Goal: Task Accomplishment & Management: Complete application form

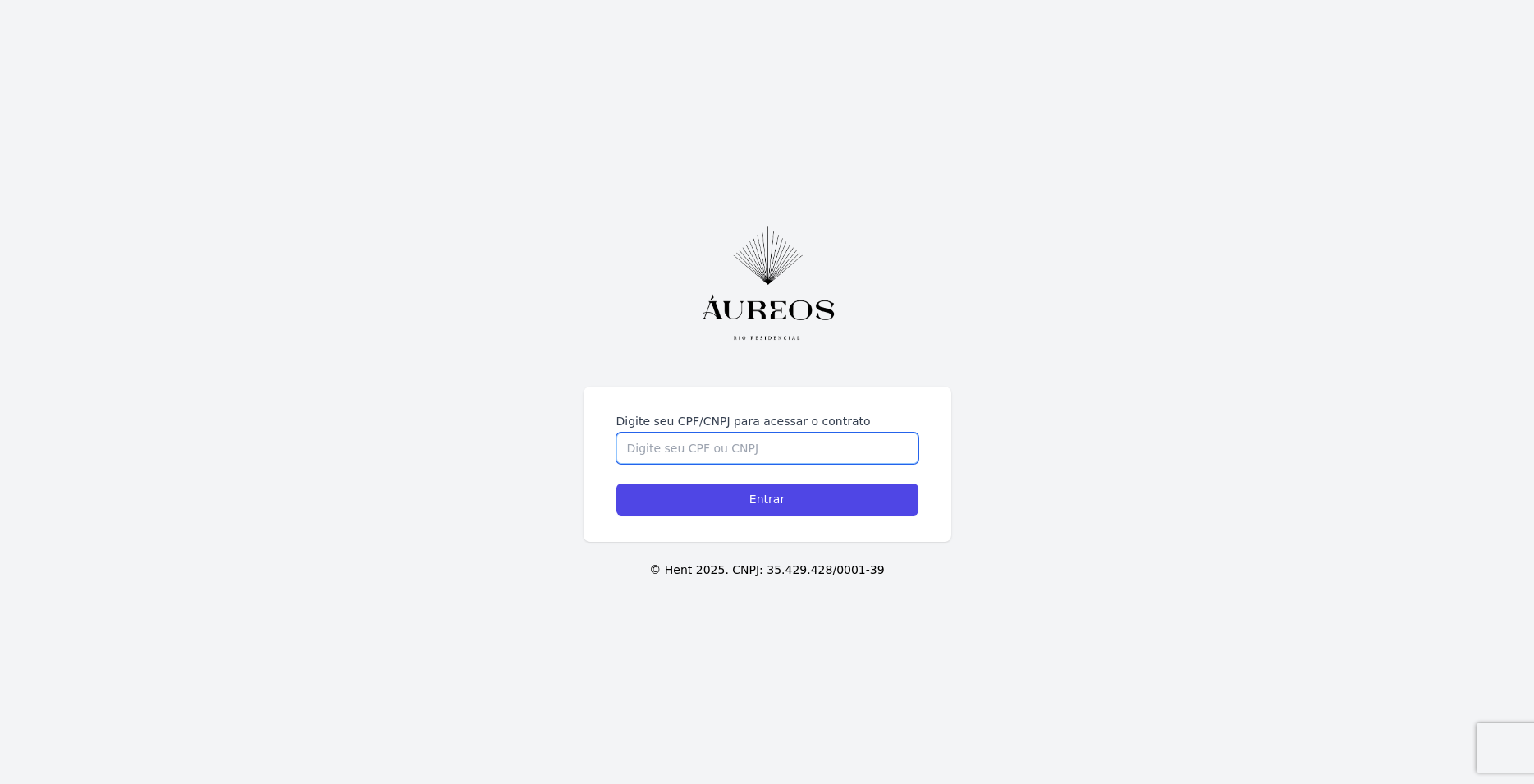
click at [684, 447] on input "Digite seu CPF/CNPJ para acessar o contrato" at bounding box center [767, 448] width 302 height 31
type input "05202255705"
click at [793, 506] on input "Entrar" at bounding box center [767, 500] width 302 height 32
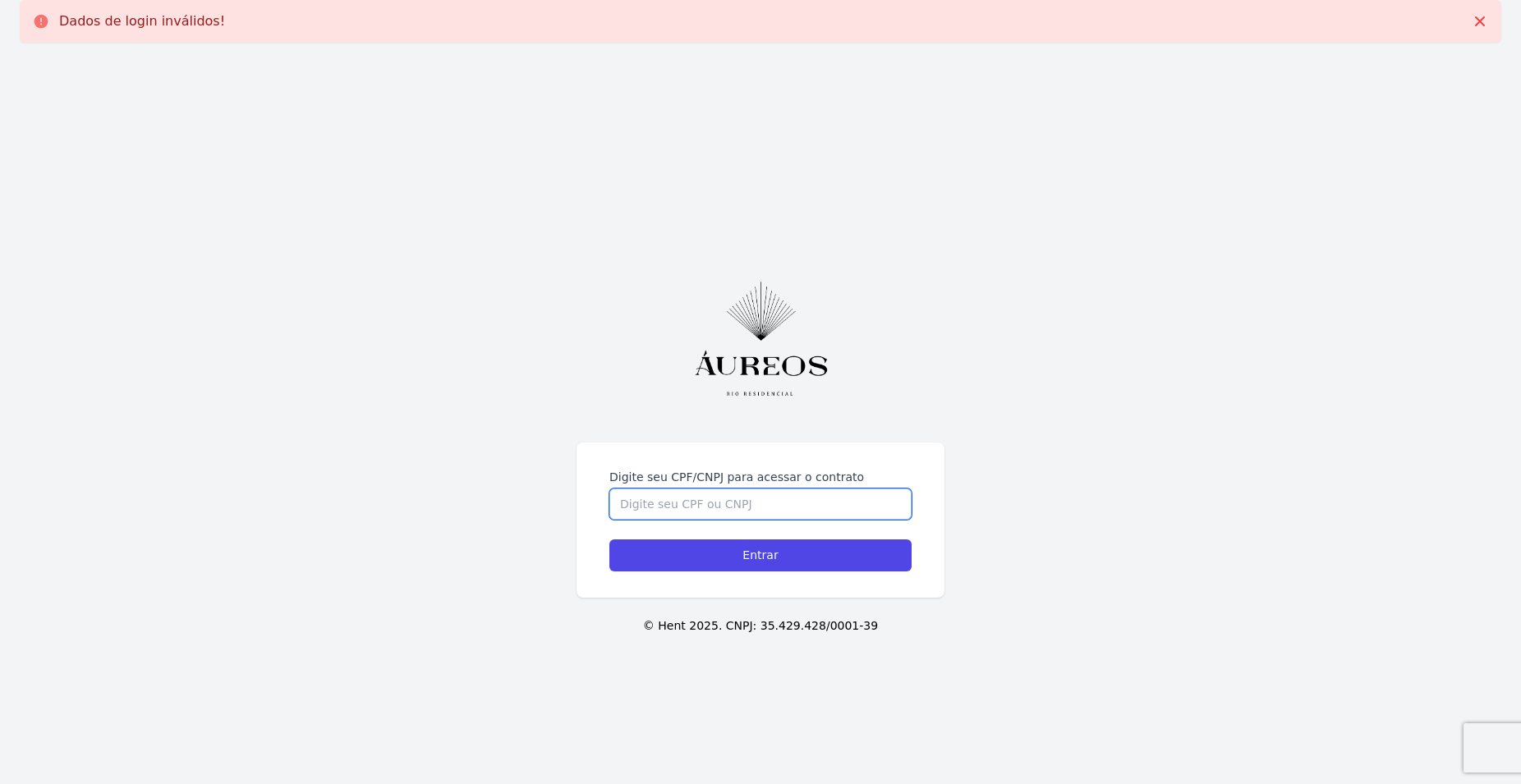
click at [789, 501] on input "Digite seu CPF/CNPJ para acessar o contrato" at bounding box center [760, 503] width 302 height 31
type input "05202255725"
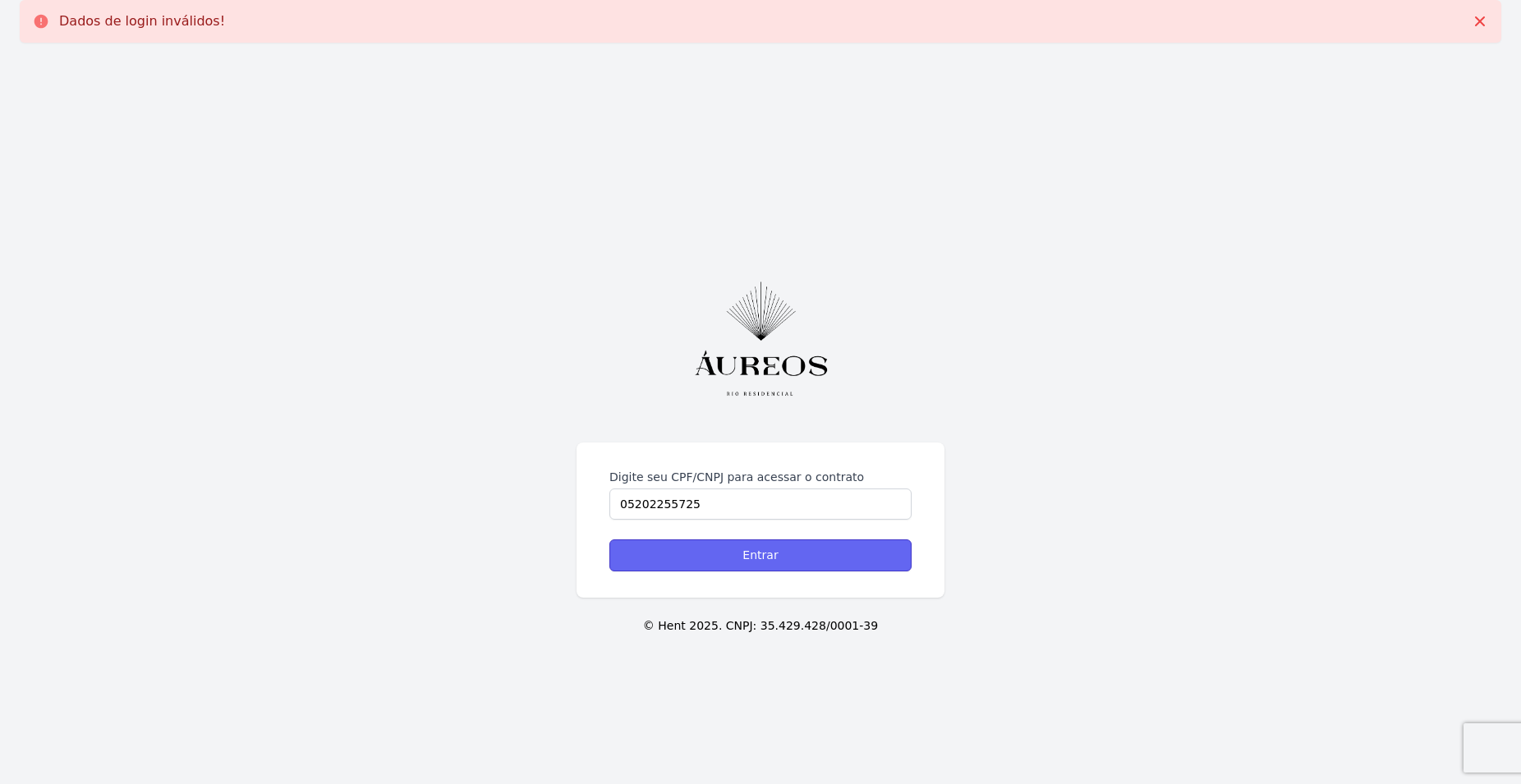
click at [779, 559] on input "Entrar" at bounding box center [760, 555] width 302 height 32
